Goal: Find contact information: Find contact information

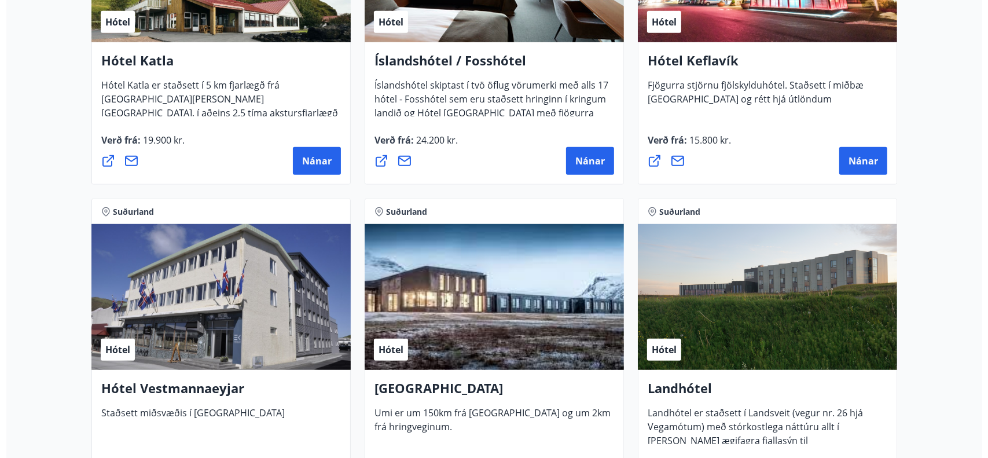
scroll to position [570, 0]
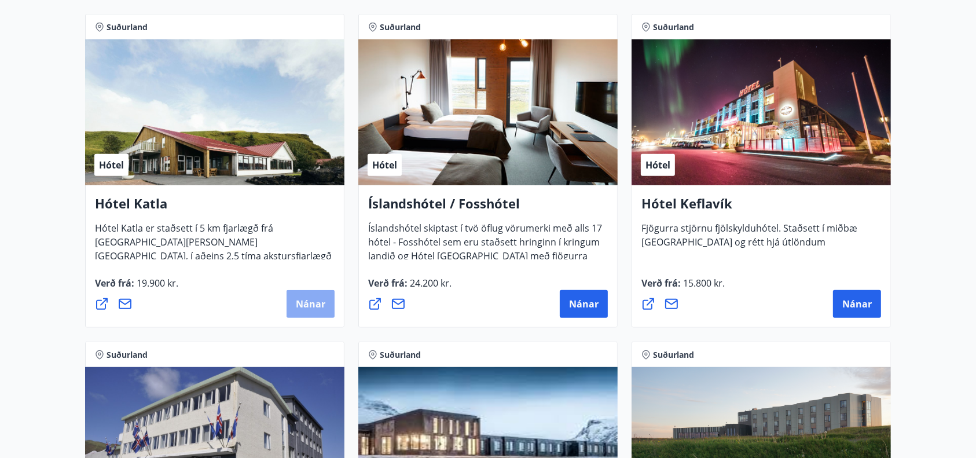
click at [319, 298] on span "Nánar" at bounding box center [311, 304] width 30 height 13
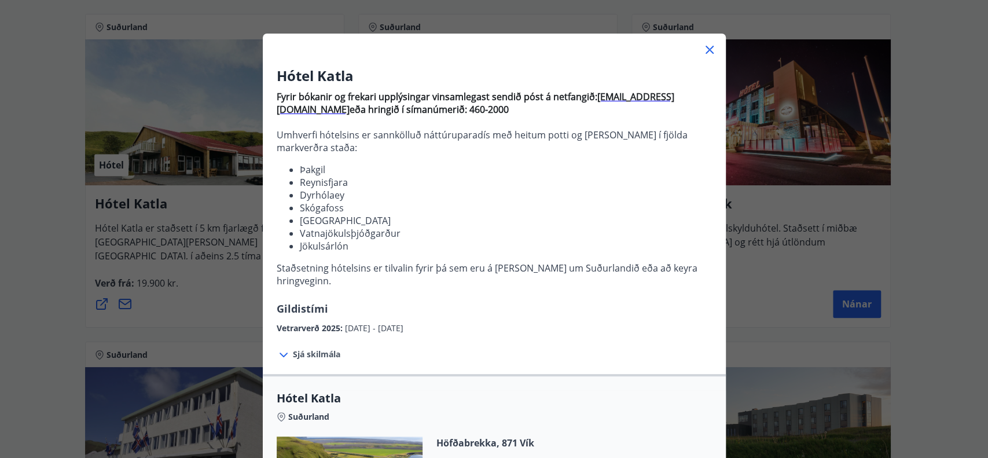
scroll to position [38, 0]
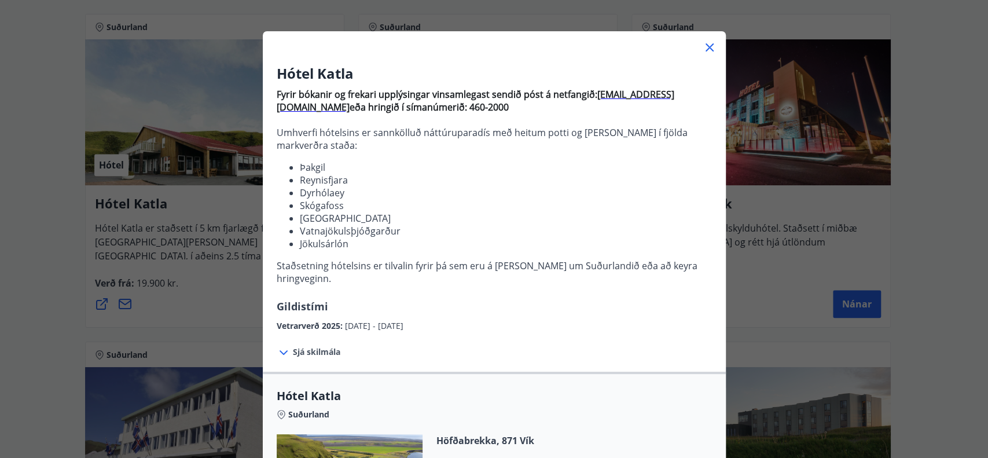
click at [316, 346] on span "Sjá skilmála" at bounding box center [316, 352] width 47 height 12
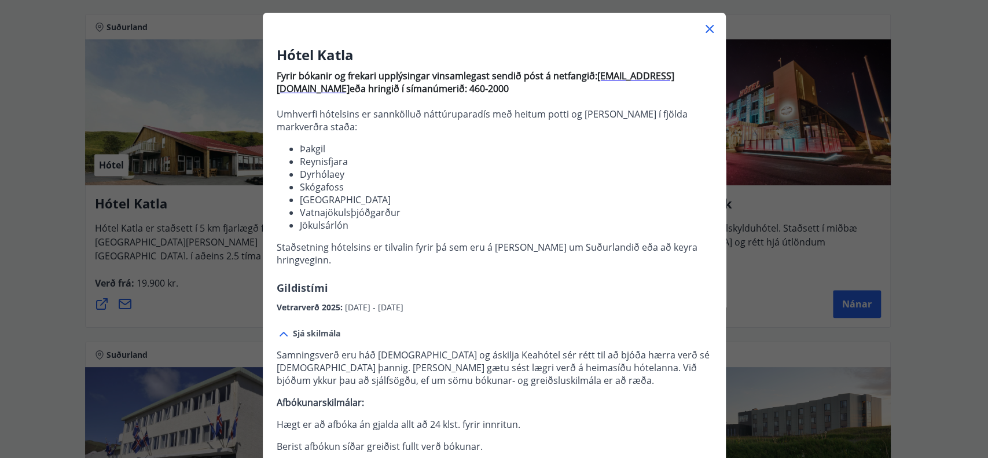
scroll to position [0, 0]
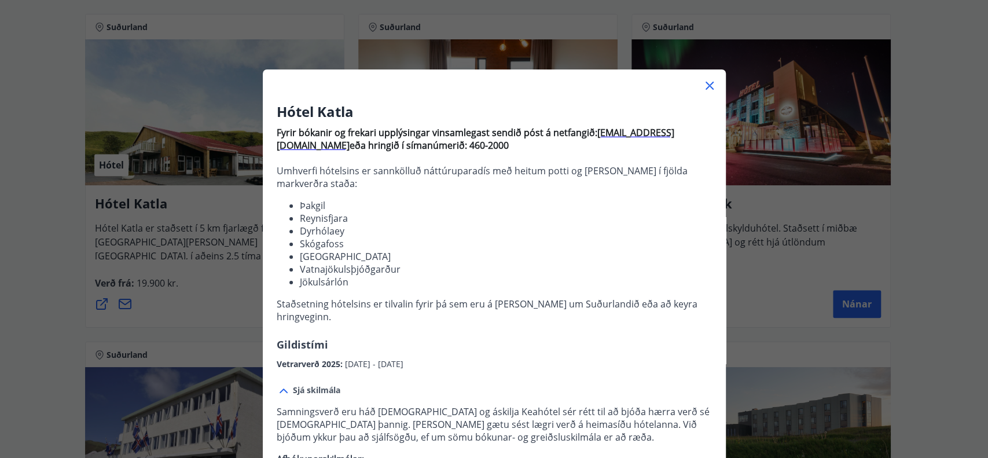
click at [97, 218] on div "Hótel Katla Fyrir bókanir og frekari upplýsingar vinsamlegast sendið póst á net…" at bounding box center [494, 229] width 988 height 458
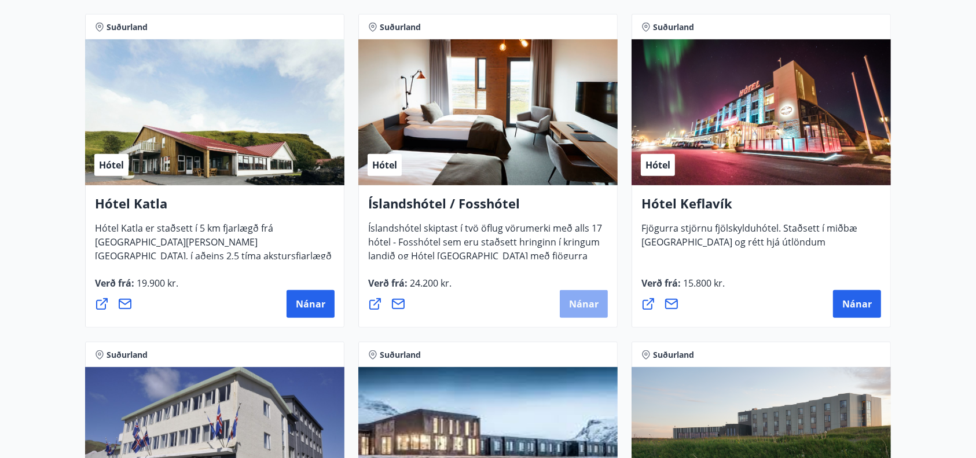
click at [593, 299] on span "Nánar" at bounding box center [584, 304] width 30 height 13
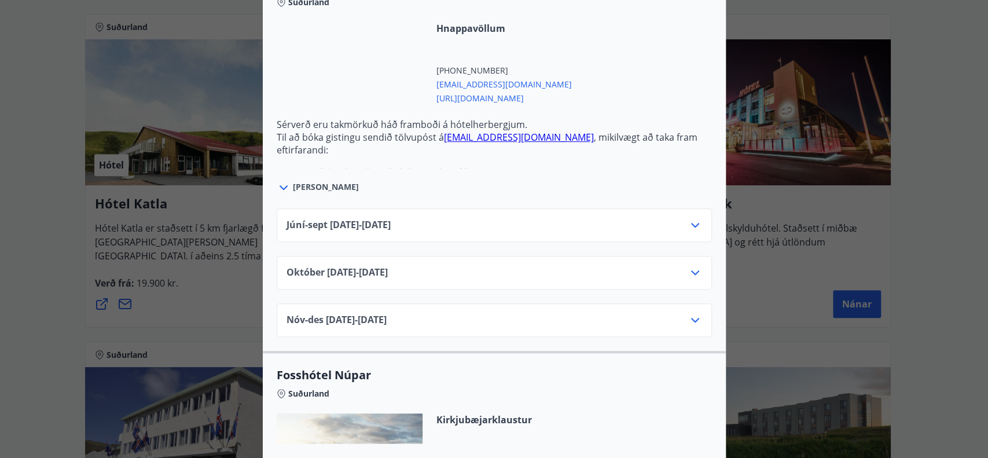
scroll to position [743, 0]
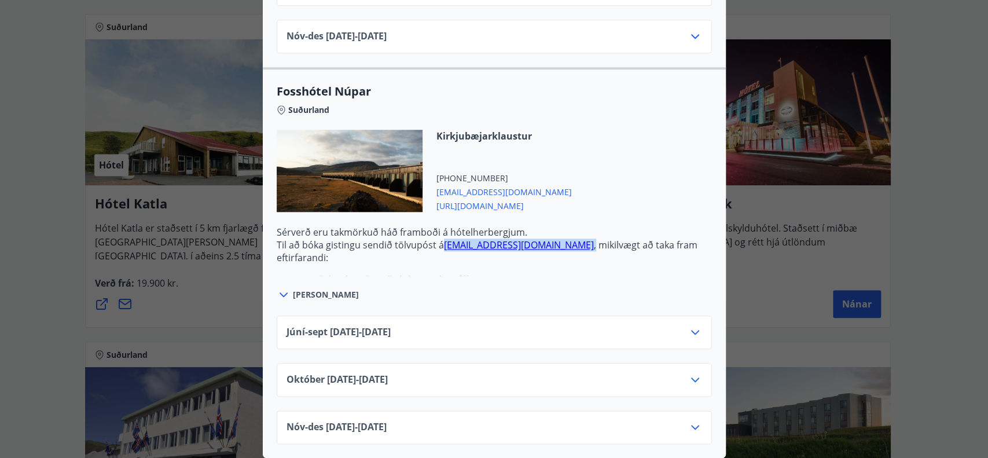
drag, startPoint x: 521, startPoint y: 236, endPoint x: 436, endPoint y: 230, distance: 85.3
click at [436, 239] on p "Til að bóka gistingu sendið tölvupóst á [EMAIL_ADDRESS][DOMAIN_NAME] , mikilvæg…" at bounding box center [494, 251] width 435 height 25
copy p "[EMAIL_ADDRESS][DOMAIN_NAME] ,"
click at [470, 325] on div "Júní-[DATE]06.25 - [DATE]" at bounding box center [495, 336] width 416 height 23
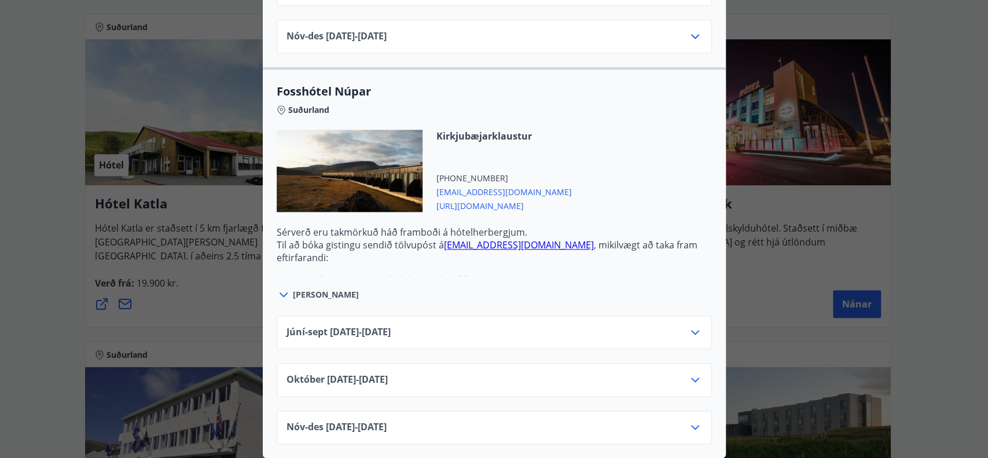
click at [688, 325] on icon at bounding box center [695, 332] width 14 height 14
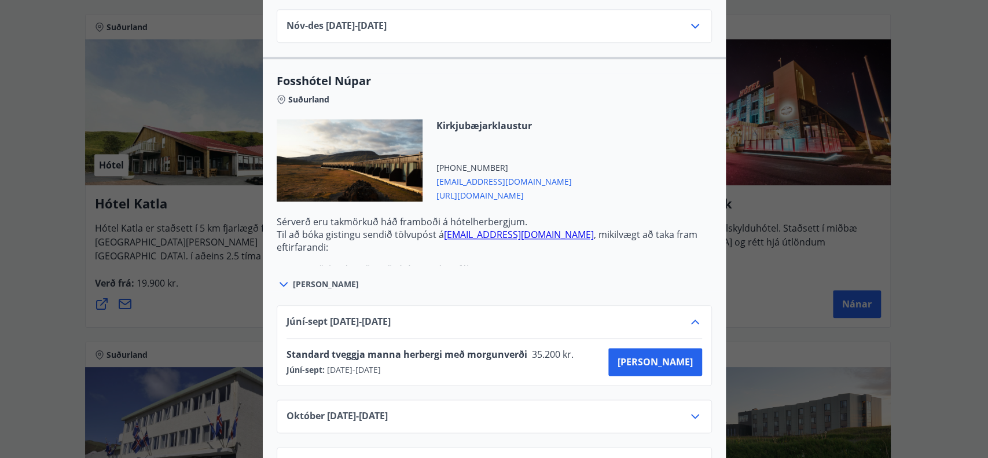
click at [0, 266] on div "Íslandshótel / Fosshótel Ekki er hægt að nýta Ferðaávísun fyrir bókanir sem eru…" at bounding box center [494, 229] width 988 height 458
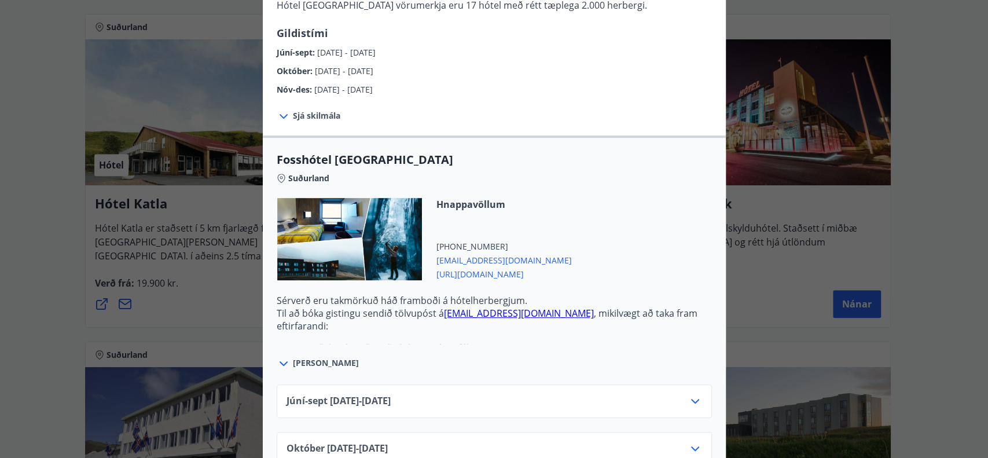
scroll to position [309, 0]
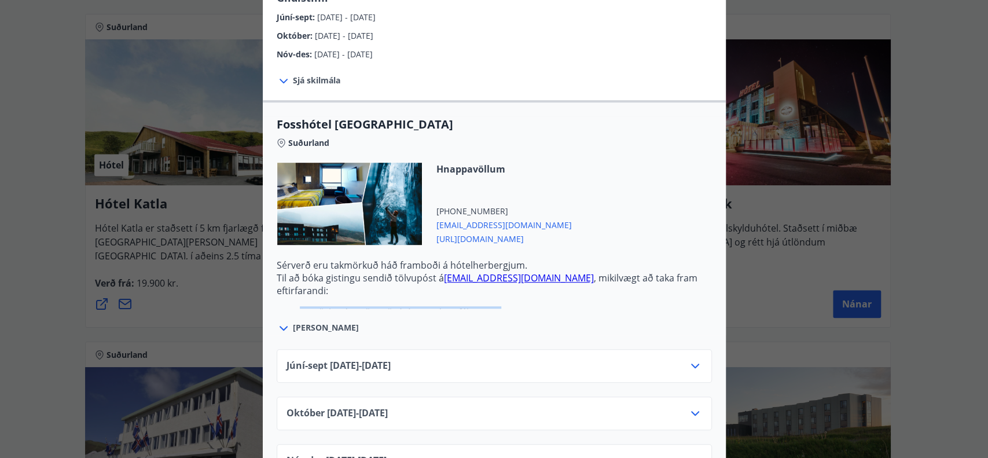
drag, startPoint x: 294, startPoint y: 303, endPoint x: 496, endPoint y: 304, distance: 202.1
click at [496, 306] on li "Greiðsla sé með Ferðaávísun Stéttarfélaganna" at bounding box center [506, 312] width 412 height 13
copy li "Greiðsla sé með Ferðaávísun Stéttarfélaganna"
